Goal: Information Seeking & Learning: Learn about a topic

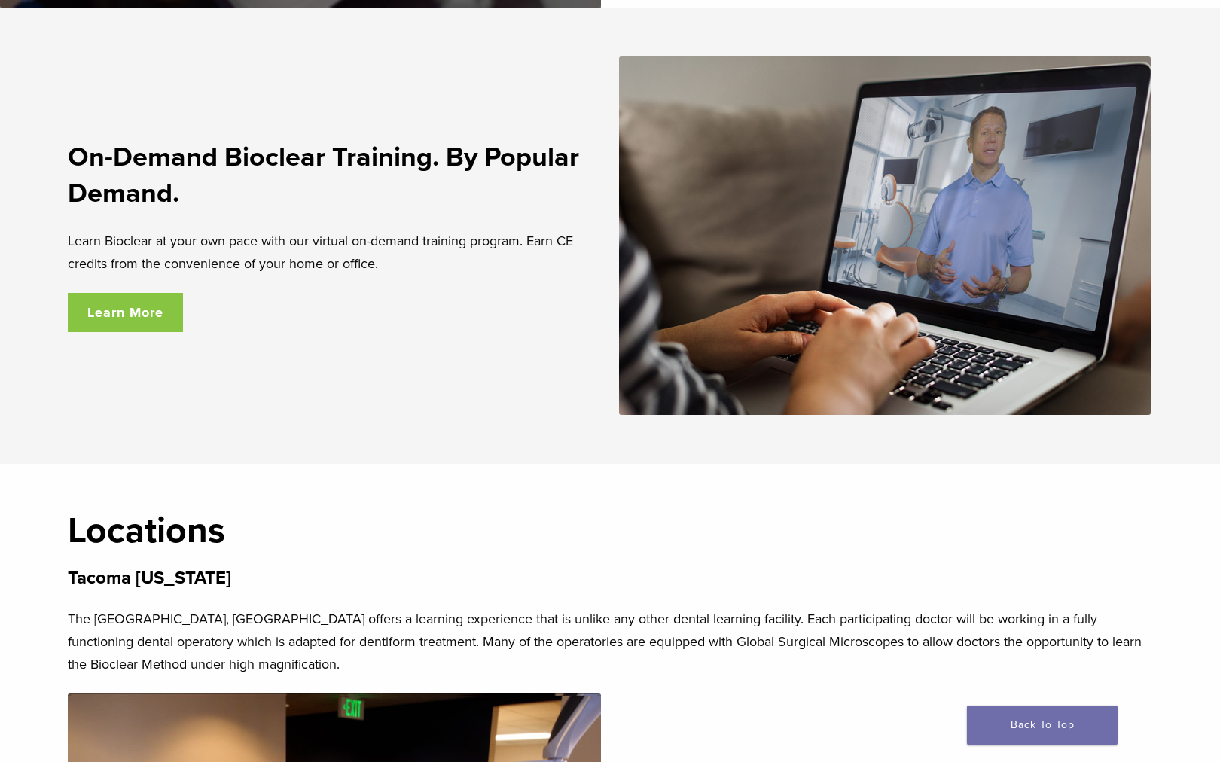
scroll to position [2748, 0]
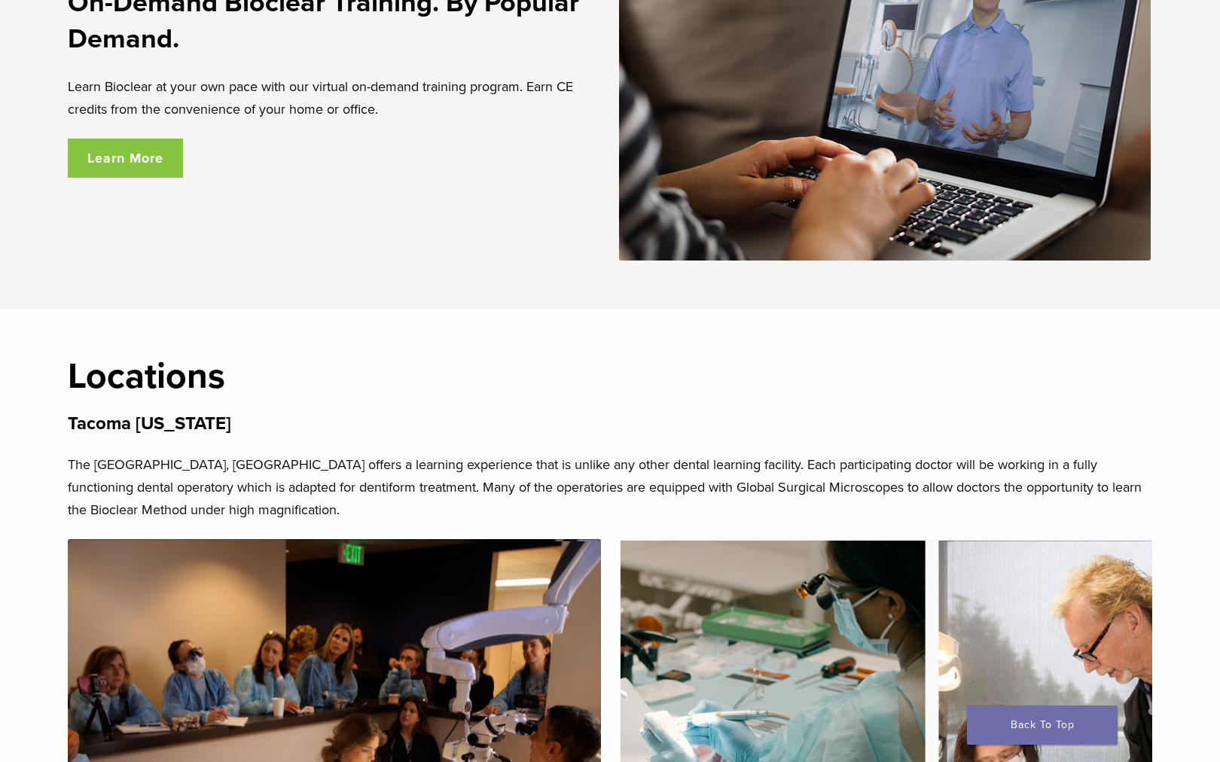
click at [150, 155] on link "Learn More" at bounding box center [125, 158] width 115 height 39
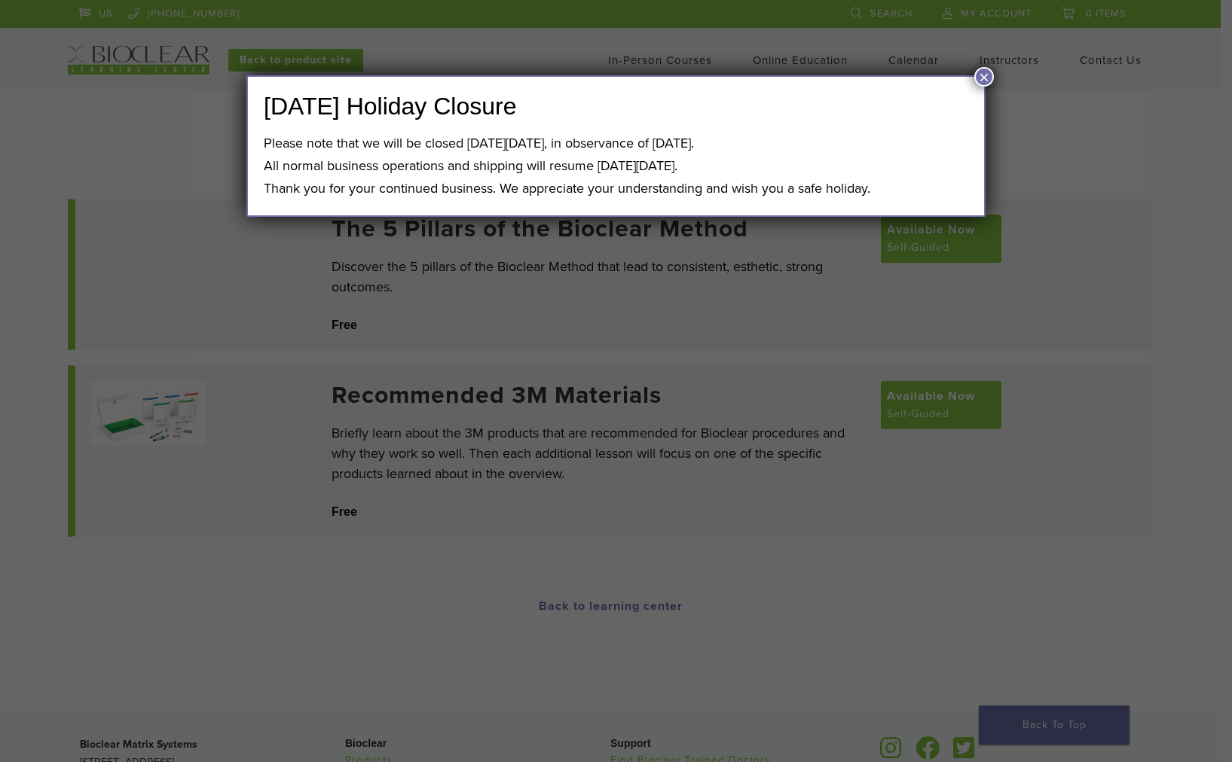
click at [974, 75] on button "×" at bounding box center [984, 77] width 20 height 20
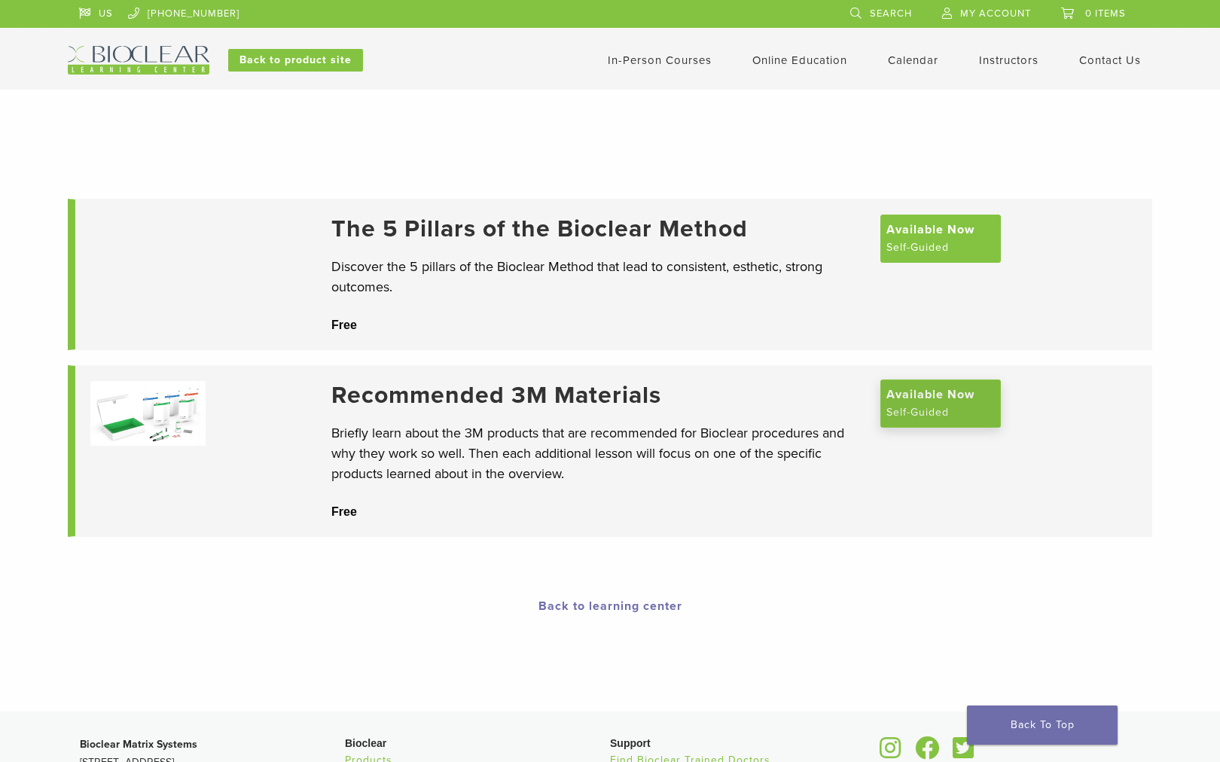
click at [947, 404] on span "Available Now" at bounding box center [931, 395] width 88 height 18
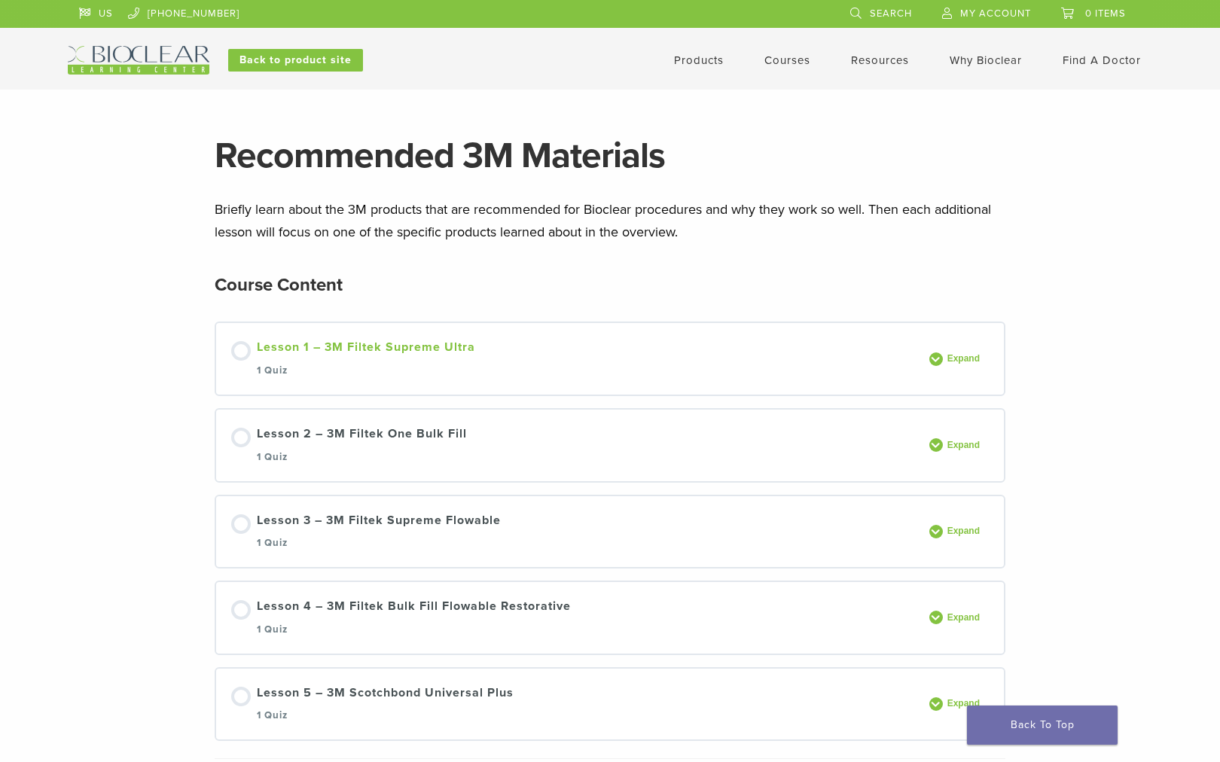
click at [905, 362] on link "Lesson 1 – 3M Filtek Supreme Ultra 1 Quiz" at bounding box center [575, 358] width 689 height 41
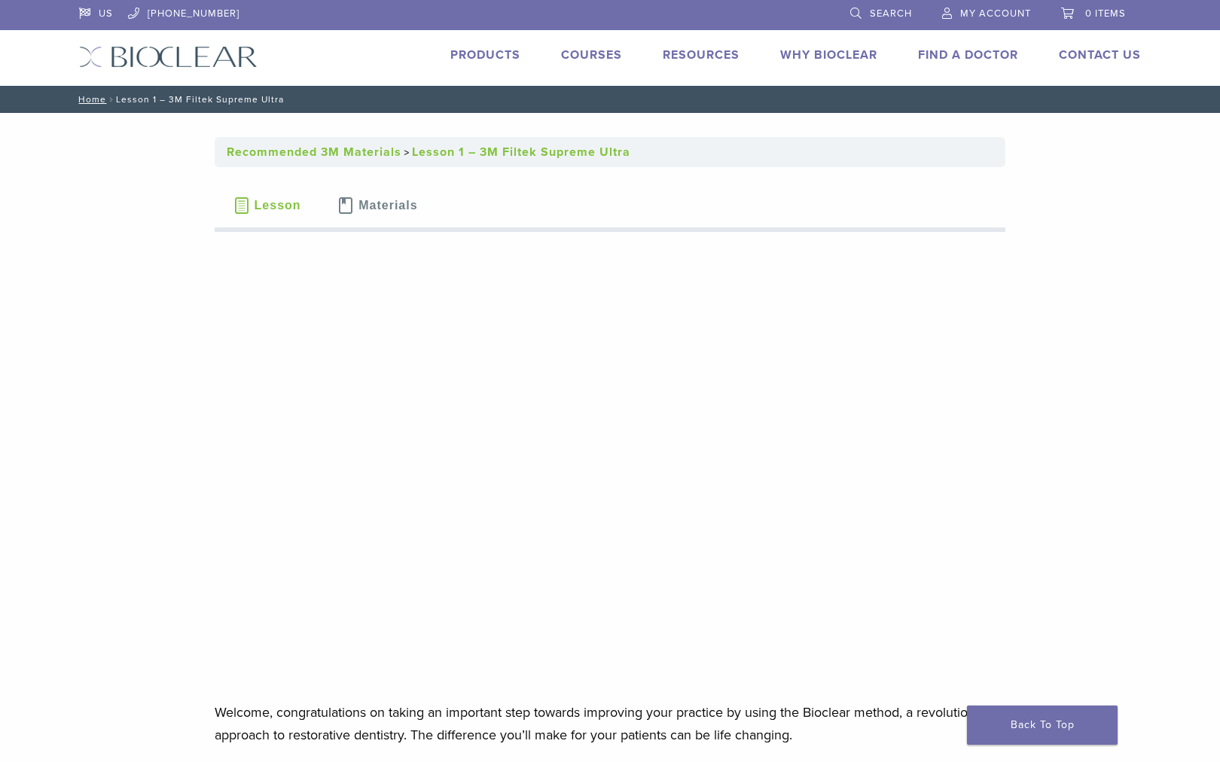
scroll to position [124, 0]
